Goal: Information Seeking & Learning: Find specific page/section

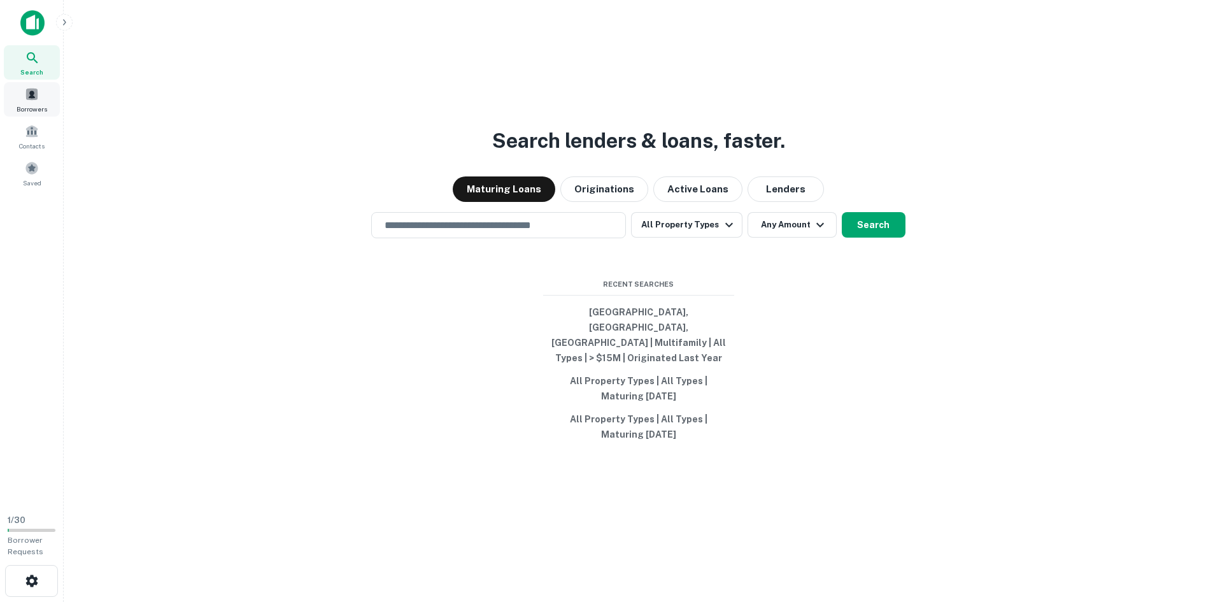
click at [42, 96] on div "Borrowers" at bounding box center [32, 99] width 56 height 34
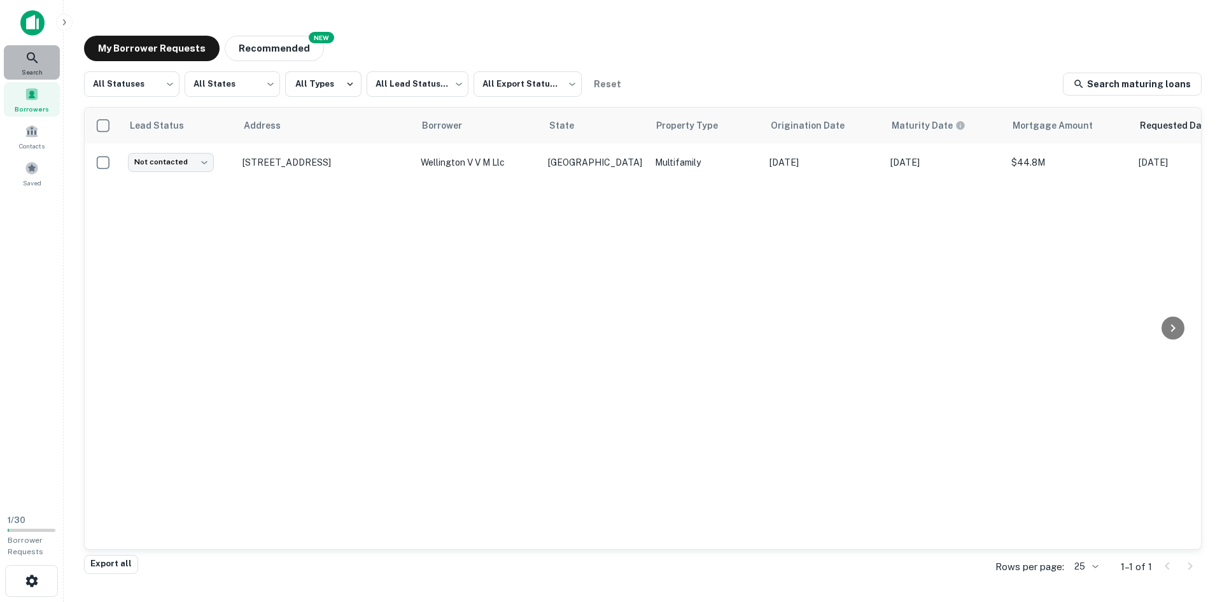
click at [38, 68] on span "Search" at bounding box center [32, 72] width 21 height 10
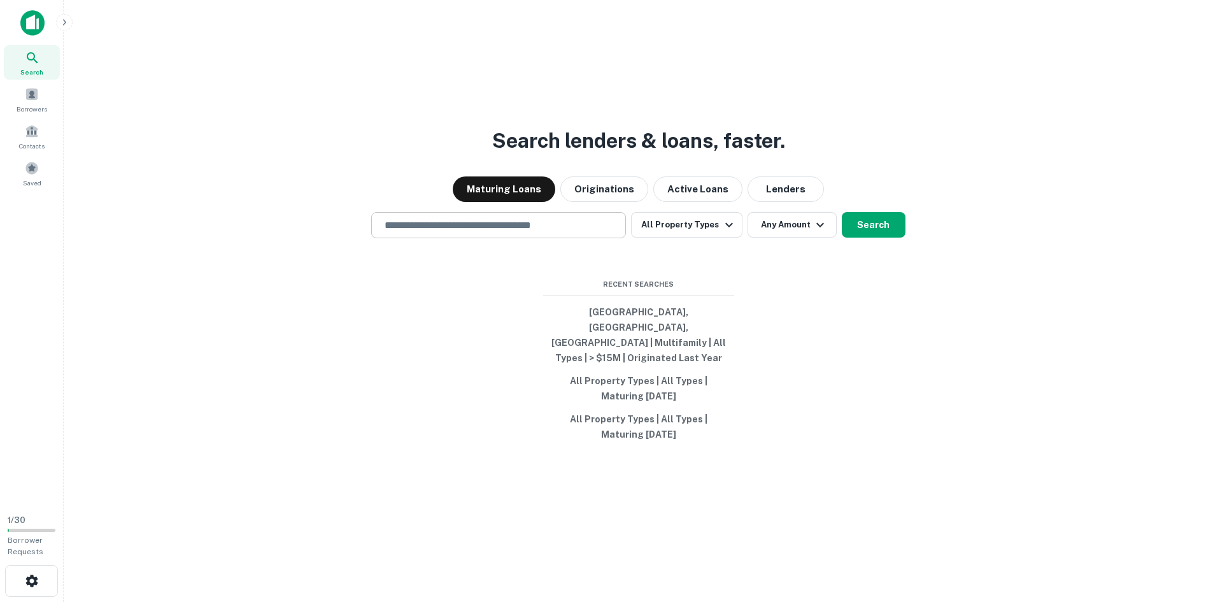
click at [447, 232] on input "text" at bounding box center [498, 225] width 243 height 15
paste input "**********"
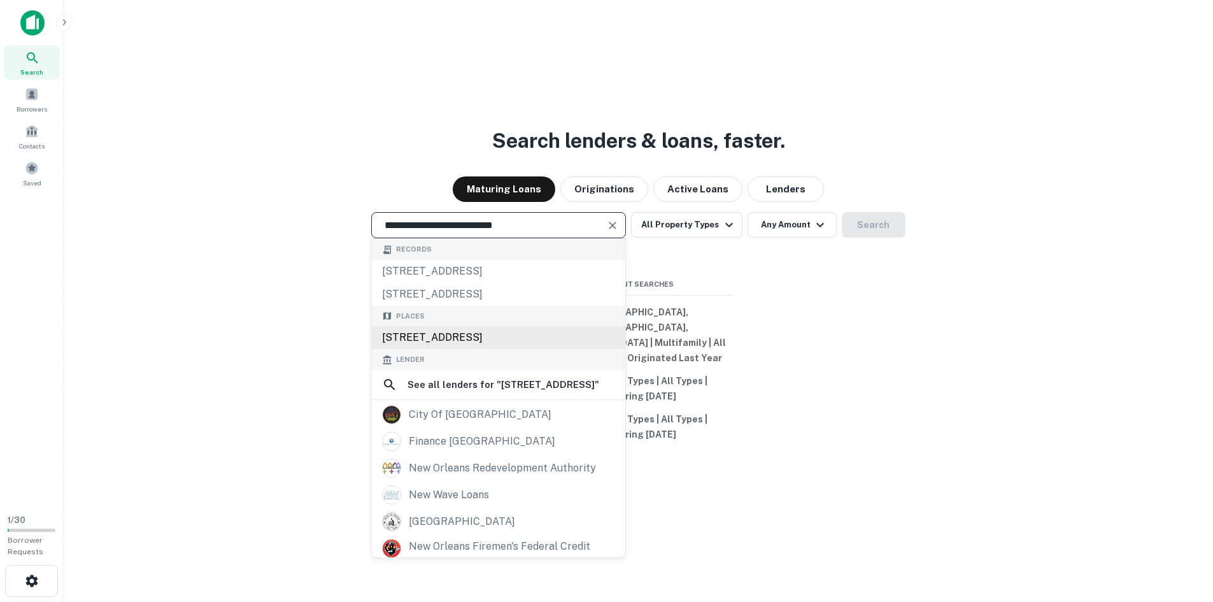
click at [535, 348] on div "3522 Tulane Ave, New Orleans, LA, USA" at bounding box center [498, 337] width 253 height 23
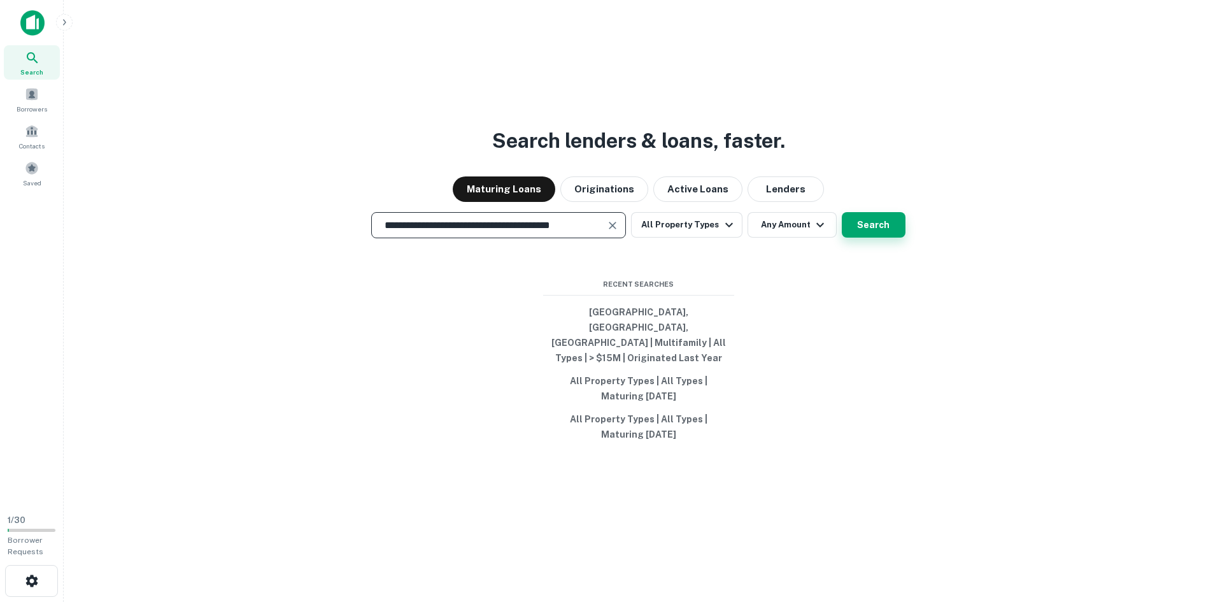
type input "**********"
click at [854, 237] on button "Search" at bounding box center [874, 224] width 64 height 25
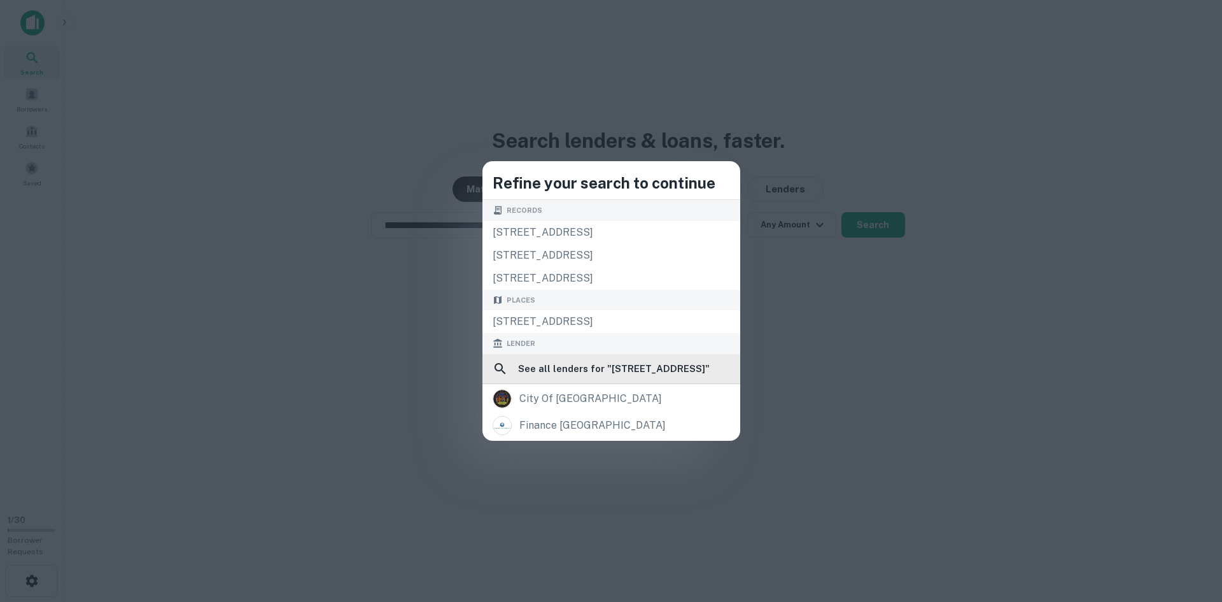
click at [670, 373] on h6 "See all lenders for " 3522 Tulane Ave, New Orleans, LA 70119, USA "" at bounding box center [614, 368] width 192 height 15
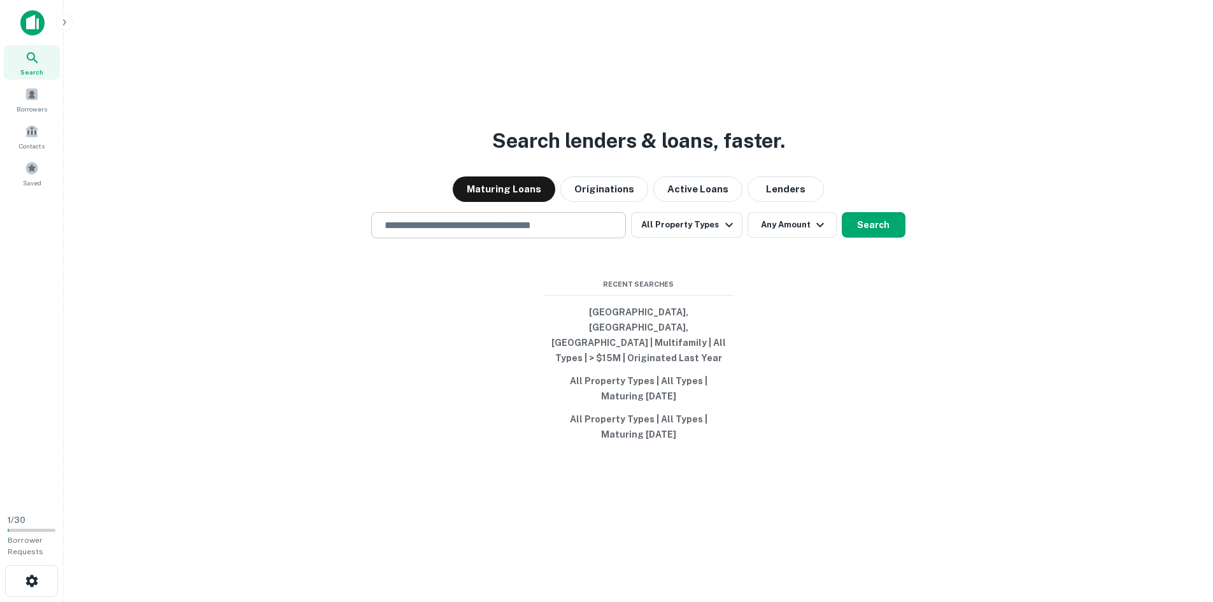
click at [467, 232] on input "text" at bounding box center [498, 225] width 243 height 15
click at [470, 232] on input "text" at bounding box center [498, 225] width 243 height 15
click at [430, 302] on div at bounding box center [498, 270] width 255 height 64
